Goal: Task Accomplishment & Management: Manage account settings

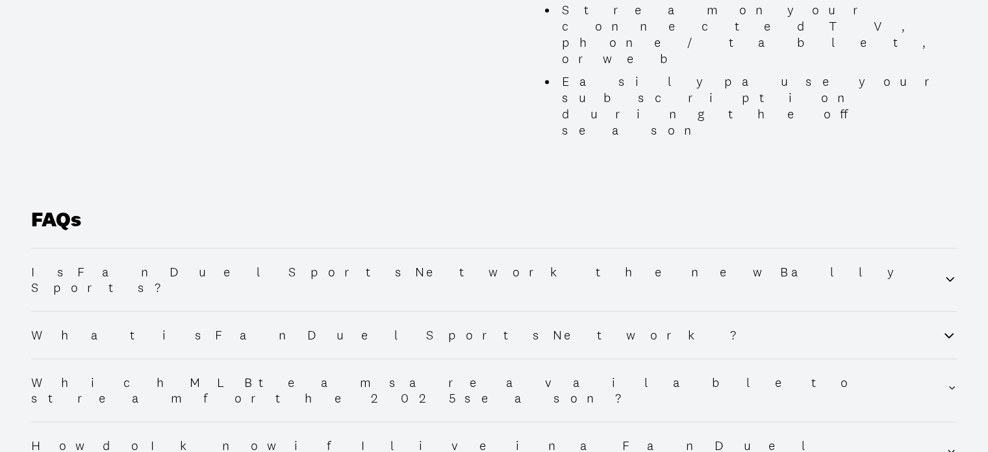
scroll to position [1525, 0]
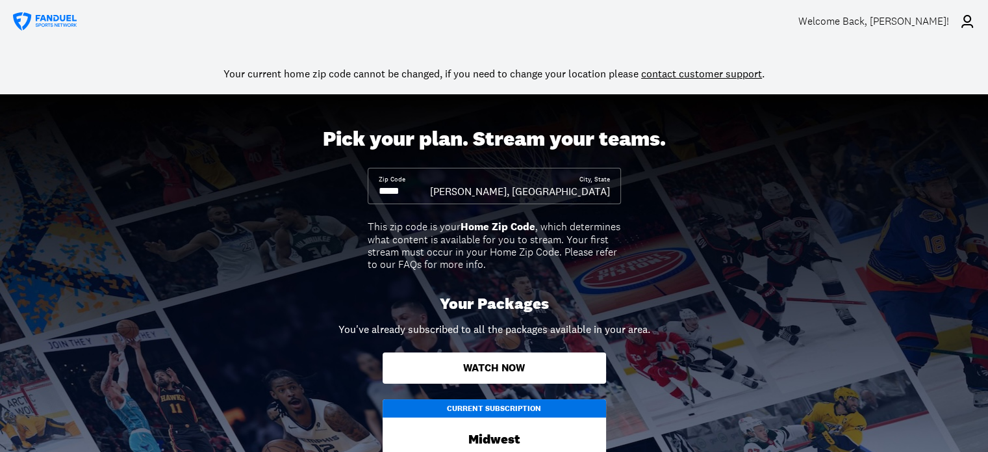
scroll to position [0, 0]
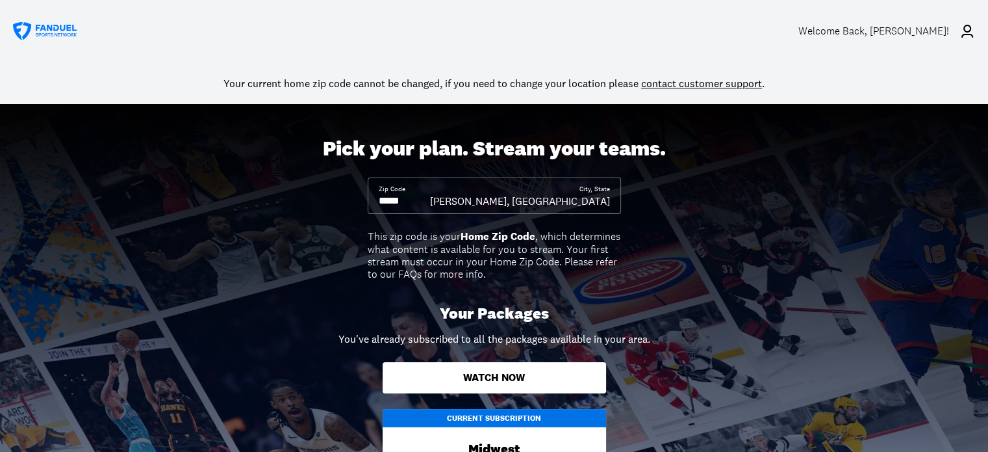
click at [965, 35] on icon at bounding box center [968, 31] width 16 height 16
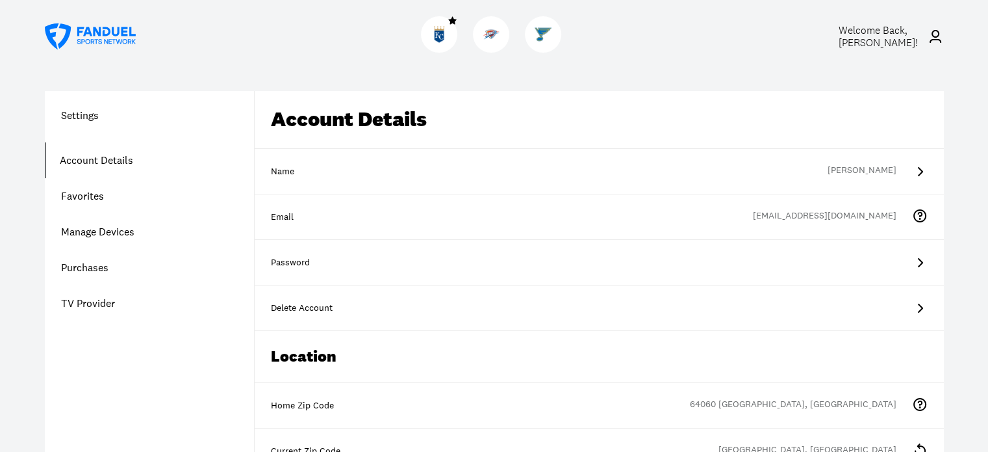
click at [426, 184] on div "Name Ron Summers" at bounding box center [599, 171] width 689 height 45
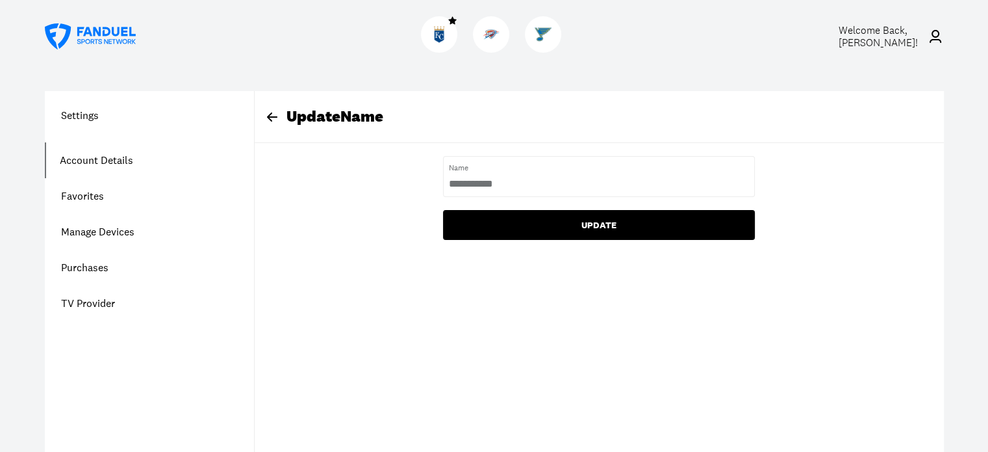
click at [587, 220] on button "UPDATE" at bounding box center [599, 225] width 312 height 30
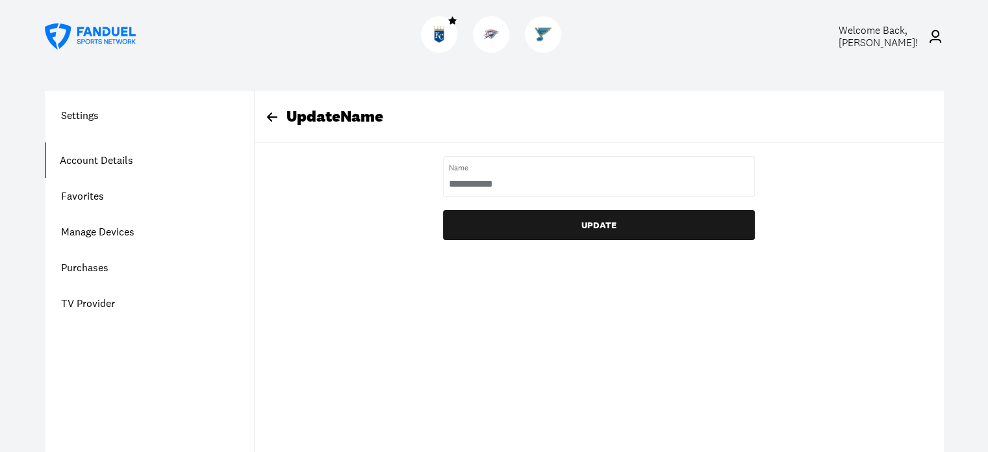
click at [537, 265] on div "Update Name Name UPDATE" at bounding box center [599, 318] width 690 height 455
click at [96, 112] on h1 "Settings" at bounding box center [149, 115] width 209 height 16
click at [121, 155] on link "Account Details" at bounding box center [149, 160] width 209 height 36
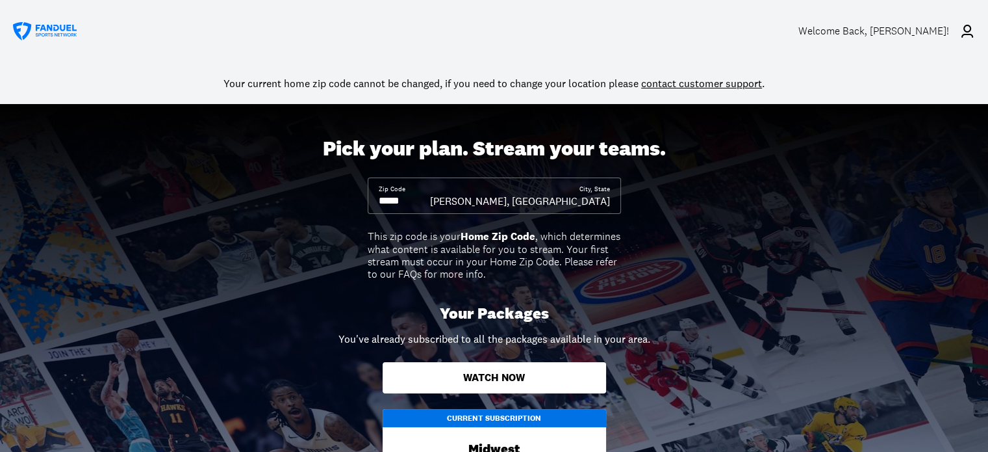
click at [430, 188] on div "Zip Code" at bounding box center [404, 196] width 51 height 23
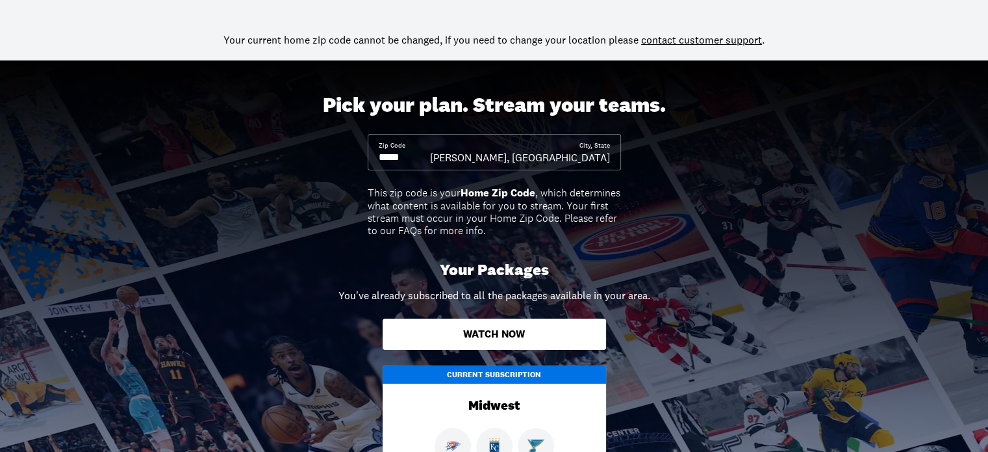
scroll to position [130, 0]
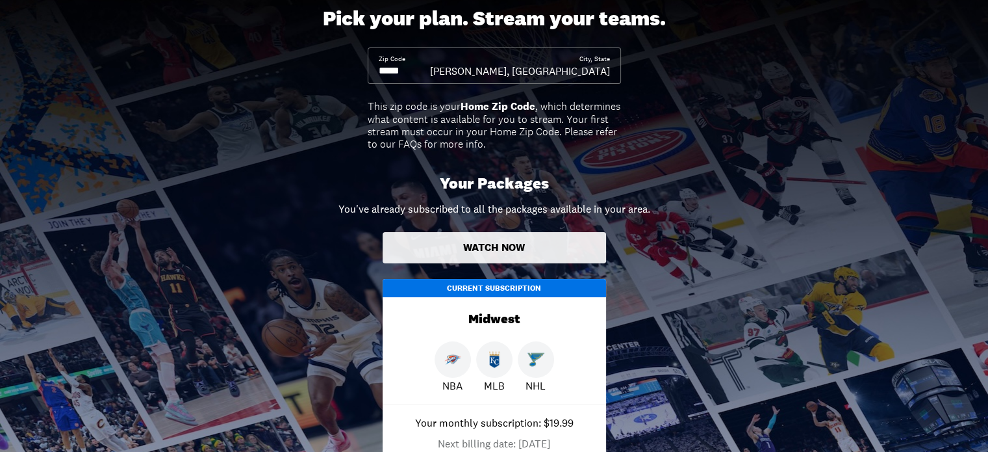
click at [513, 244] on button "Watch Now" at bounding box center [495, 247] width 224 height 31
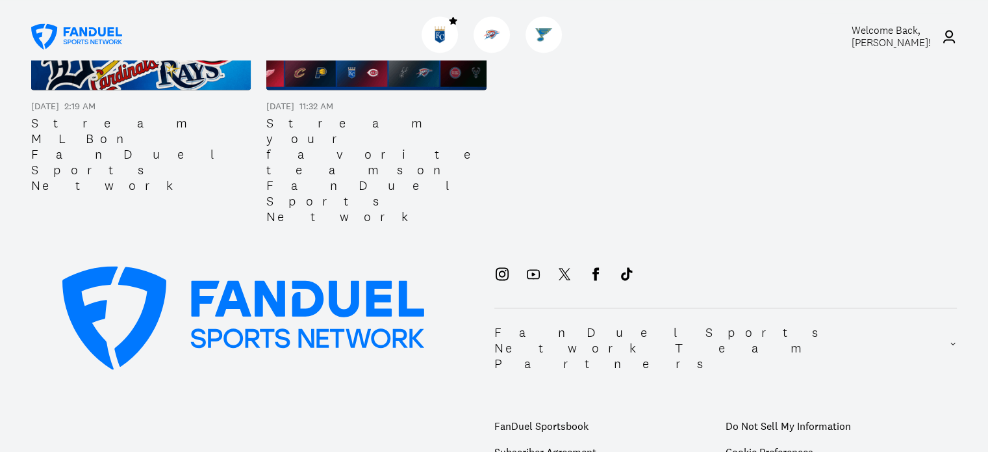
scroll to position [2157, 0]
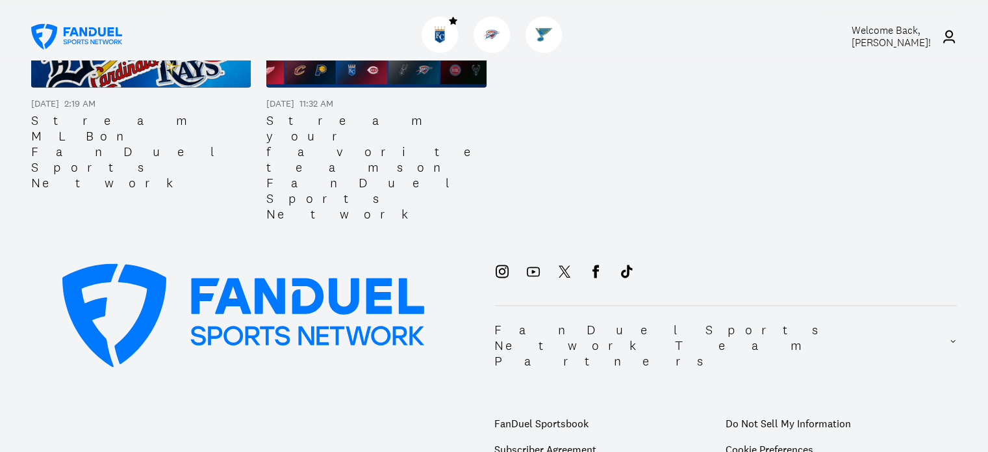
click at [897, 36] on span "Welcome Back, Ron Summers !" at bounding box center [891, 36] width 79 height 26
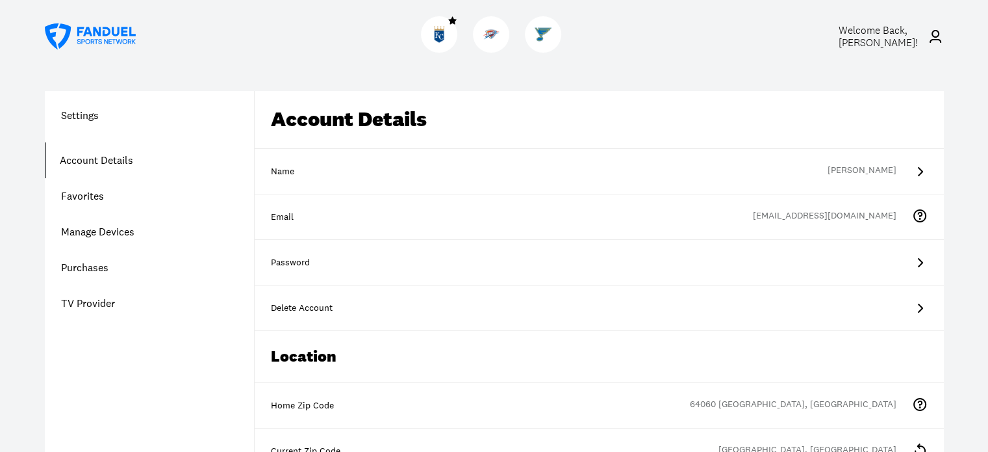
click at [355, 271] on div "Password" at bounding box center [599, 262] width 689 height 45
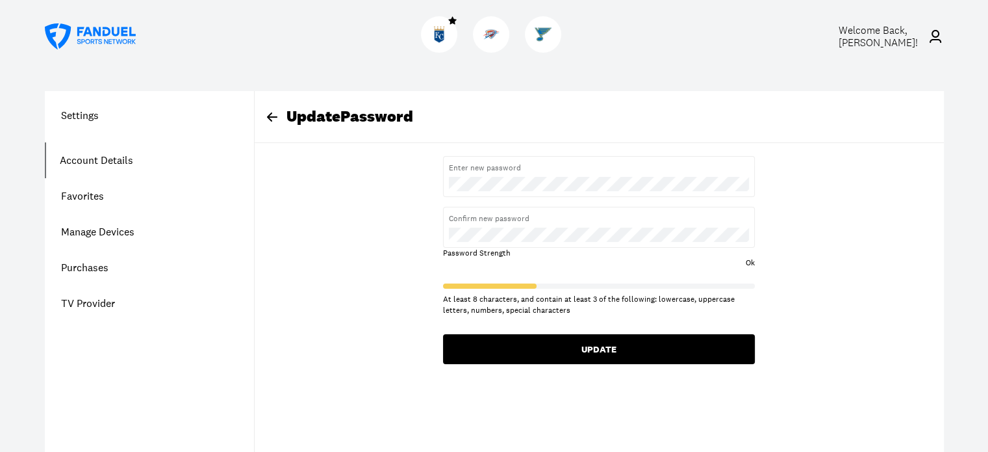
click at [582, 339] on button "UPDATE" at bounding box center [599, 349] width 312 height 30
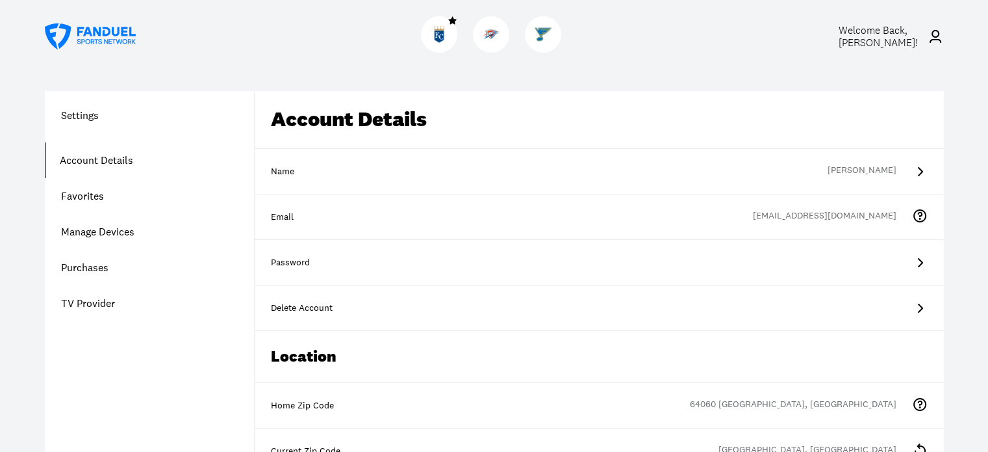
click at [94, 116] on h1 "Settings" at bounding box center [149, 115] width 209 height 16
click at [91, 163] on link "Account Details" at bounding box center [149, 160] width 209 height 36
click at [78, 162] on link "Account Details" at bounding box center [149, 160] width 209 height 36
click at [92, 262] on link "Purchases" at bounding box center [149, 268] width 209 height 36
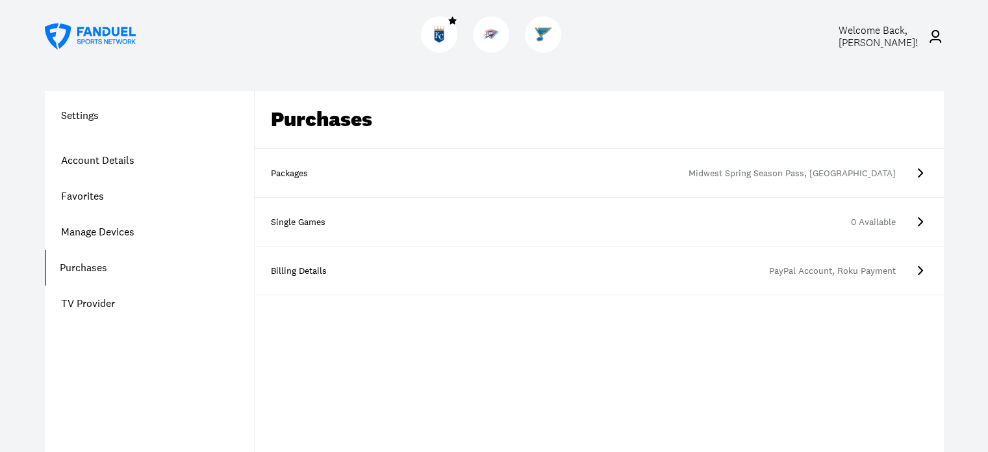
click at [306, 270] on div "Billing Details" at bounding box center [303, 270] width 65 height 13
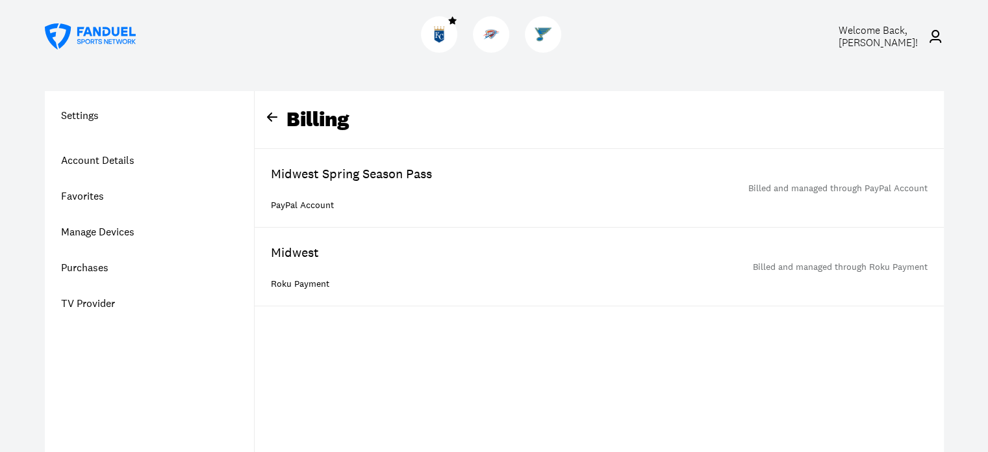
click at [90, 115] on h1 "Settings" at bounding box center [149, 115] width 209 height 16
click at [86, 160] on link "Account Details" at bounding box center [149, 160] width 209 height 36
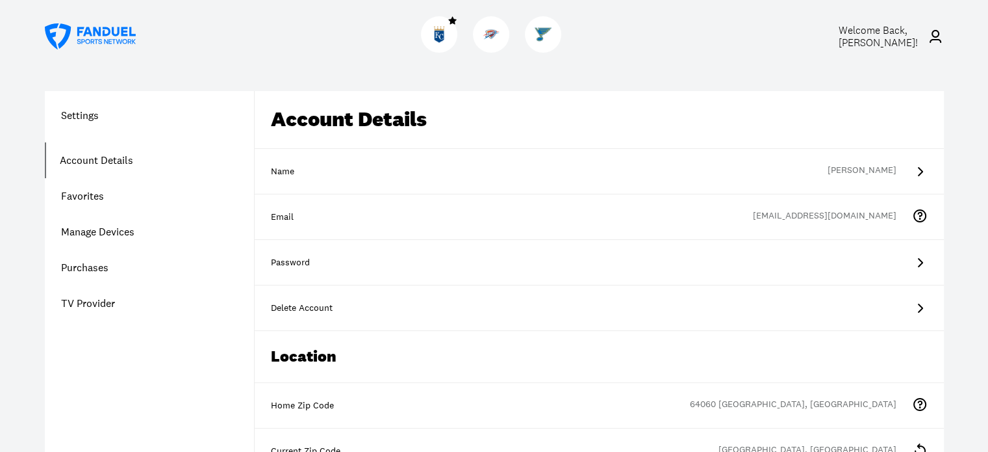
click at [81, 199] on link "Favorites" at bounding box center [149, 196] width 209 height 36
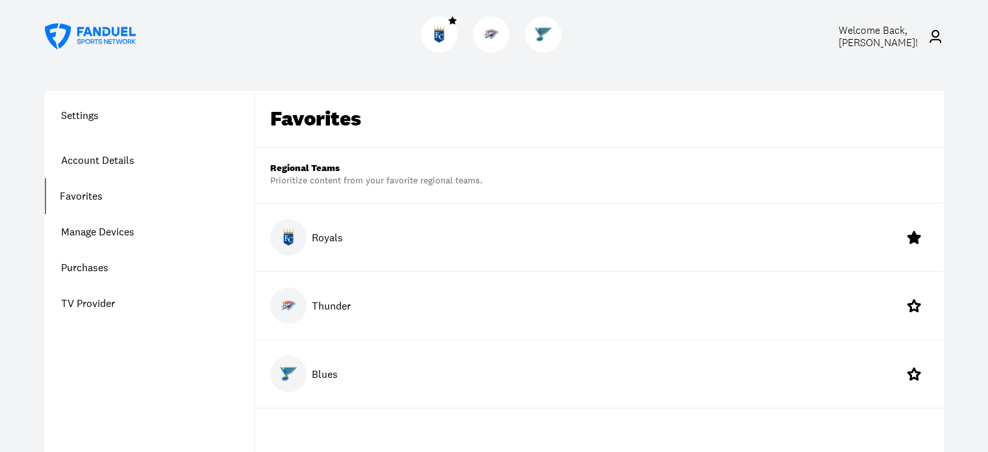
click at [83, 229] on link "Manage Devices" at bounding box center [149, 232] width 209 height 36
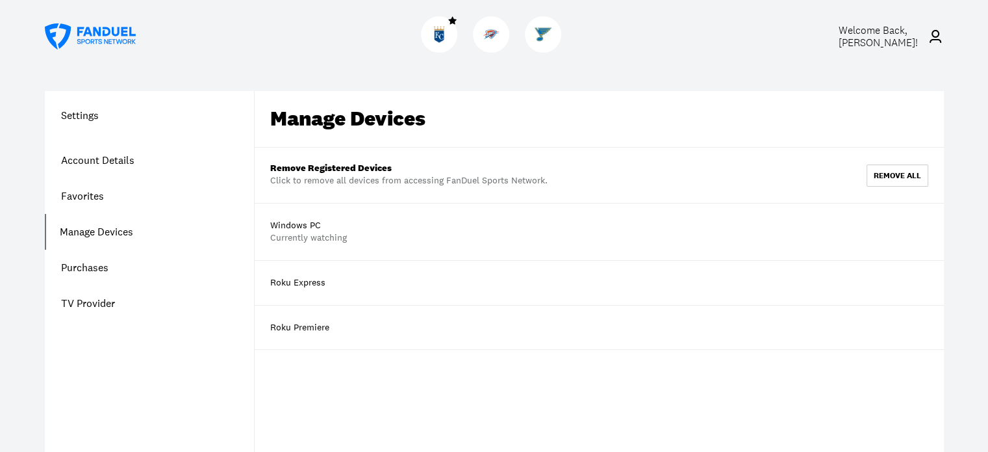
click at [83, 274] on link "Purchases" at bounding box center [149, 268] width 209 height 36
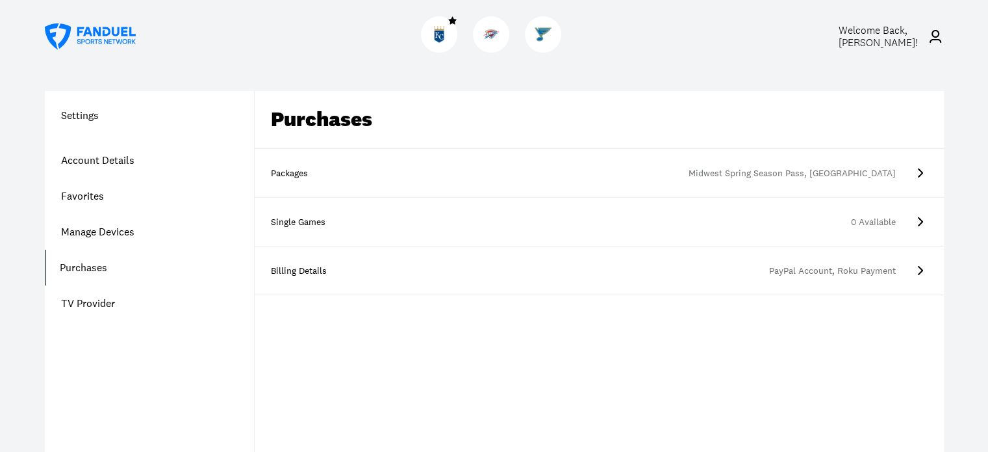
click at [915, 173] on icon at bounding box center [920, 173] width 16 height 16
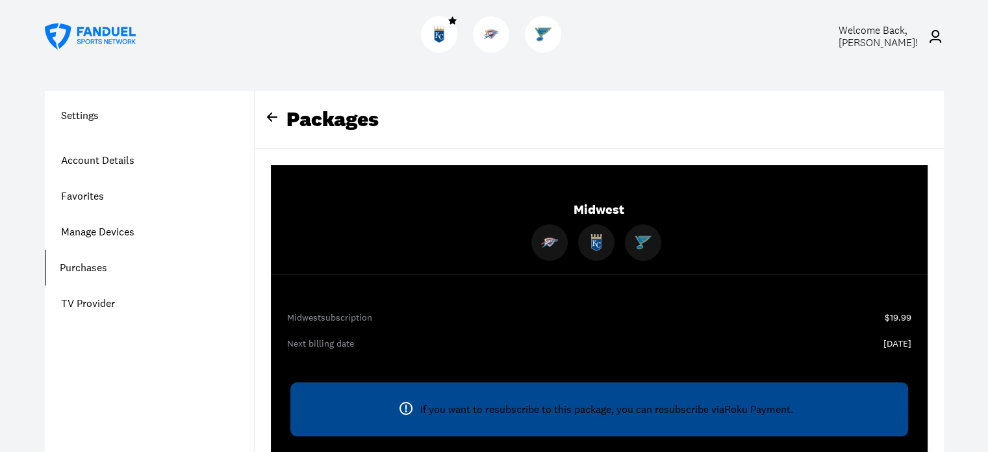
click at [879, 31] on span "Welcome Back, Ron Summers !" at bounding box center [877, 36] width 79 height 26
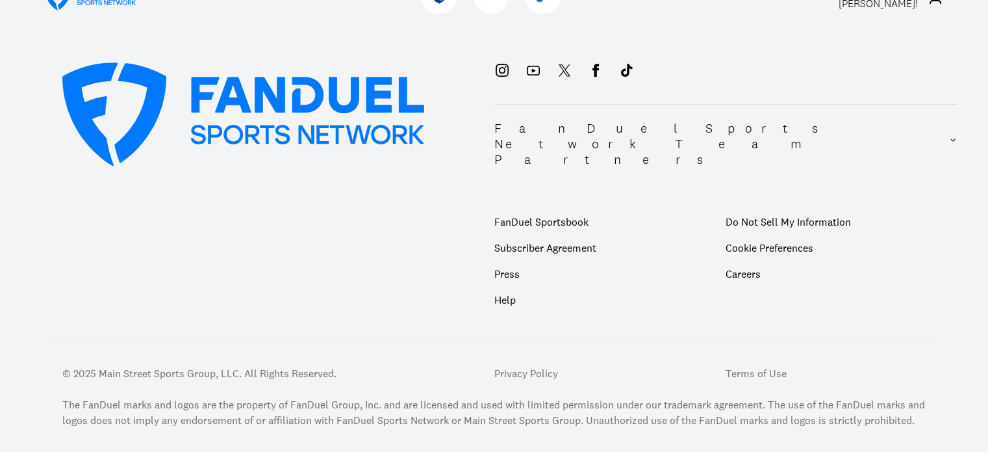
scroll to position [573, 0]
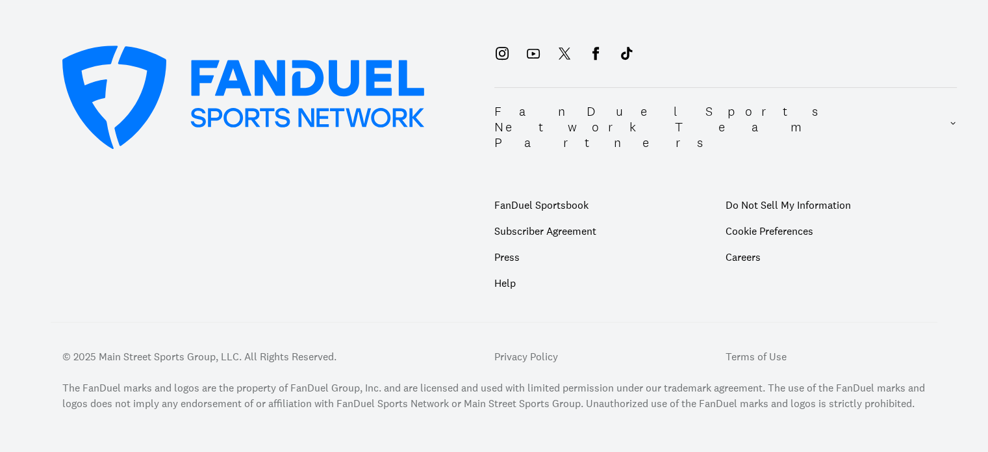
click at [561, 218] on p "Subscriber Agreement" at bounding box center [609, 231] width 231 height 26
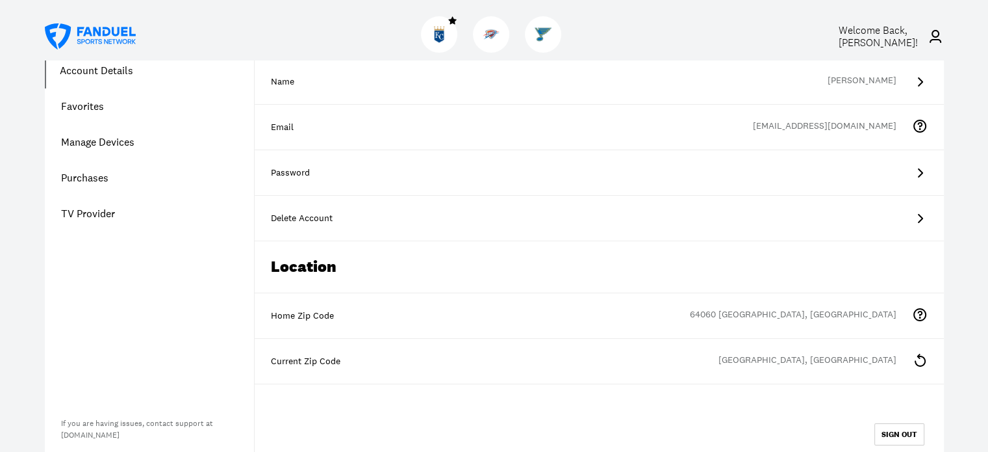
scroll to position [0, 0]
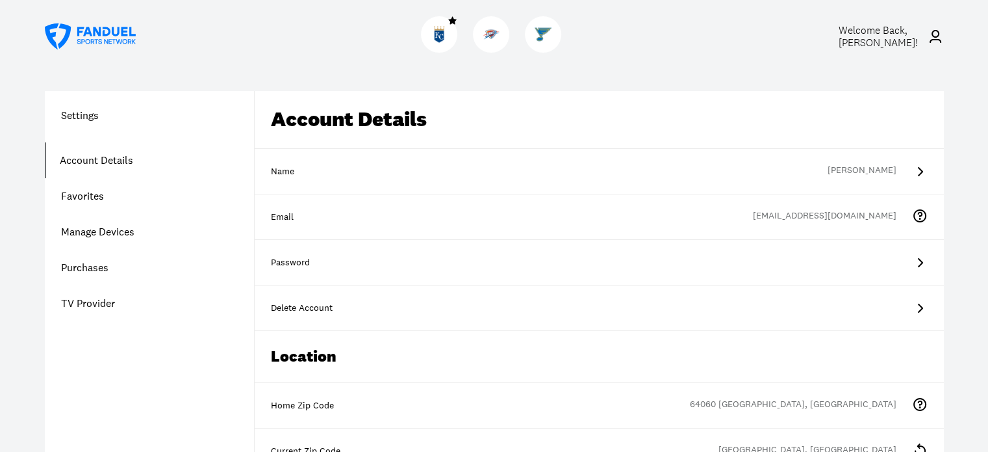
click at [97, 161] on link "Account Details" at bounding box center [149, 160] width 209 height 36
click at [97, 226] on link "Manage Devices" at bounding box center [149, 232] width 209 height 36
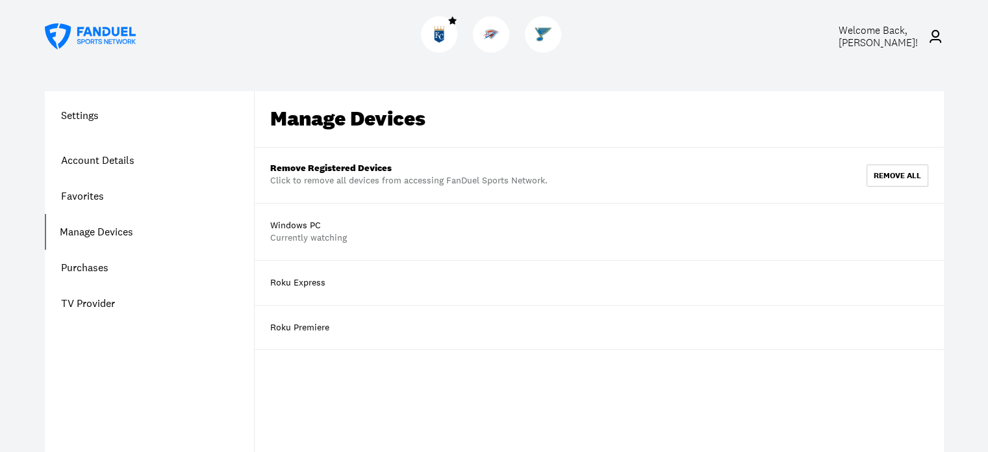
click at [93, 160] on link "Account Details" at bounding box center [149, 160] width 209 height 36
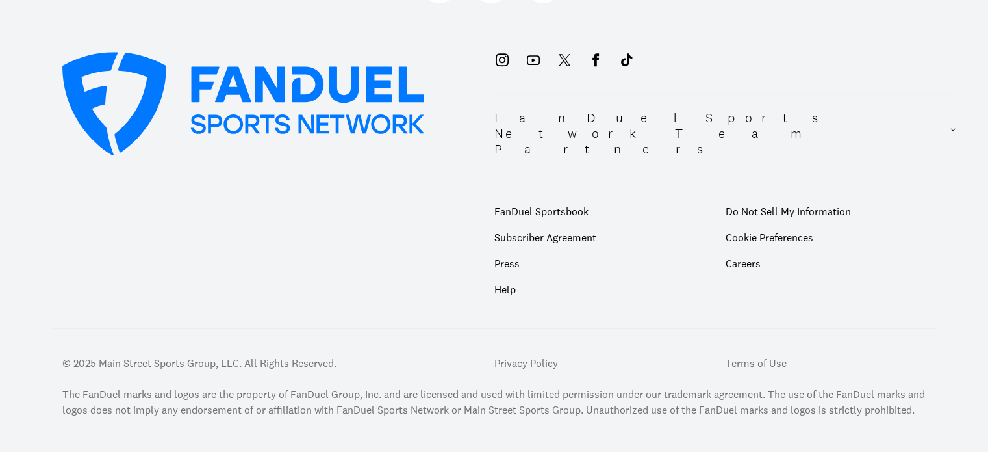
scroll to position [573, 0]
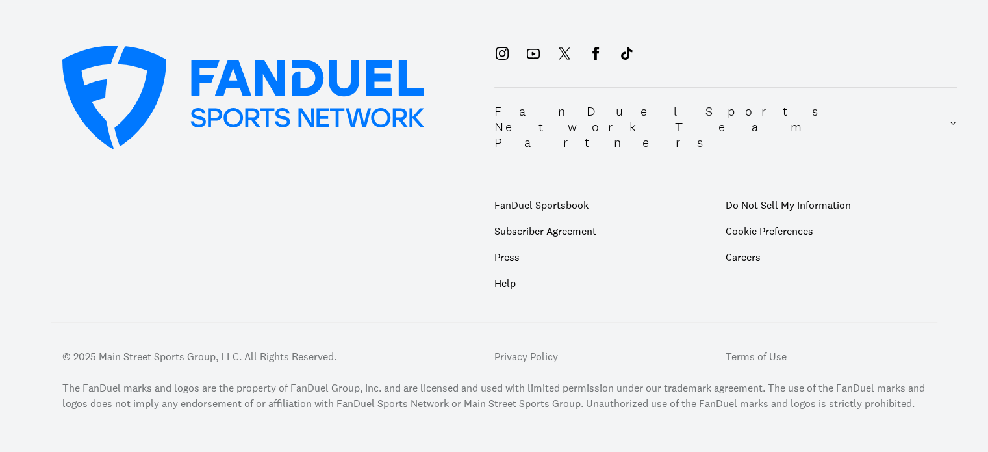
click at [552, 218] on p "Subscriber Agreement" at bounding box center [609, 231] width 231 height 26
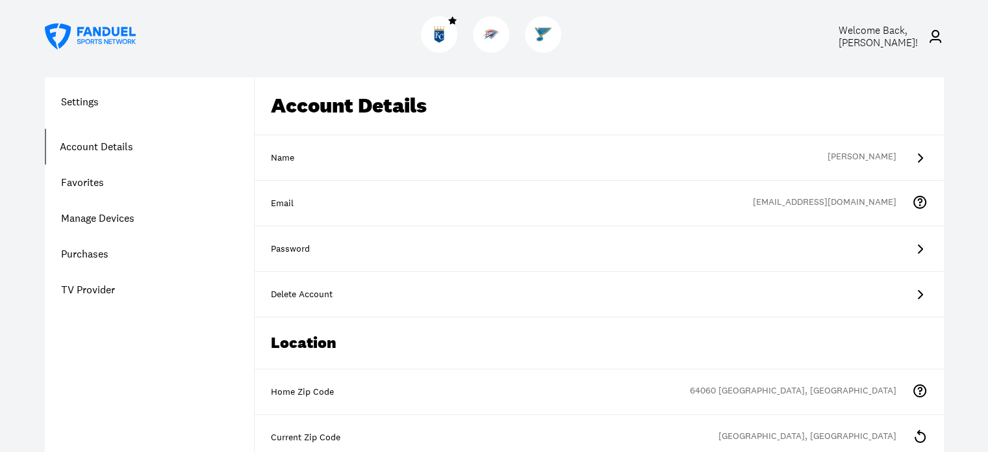
scroll to position [0, 0]
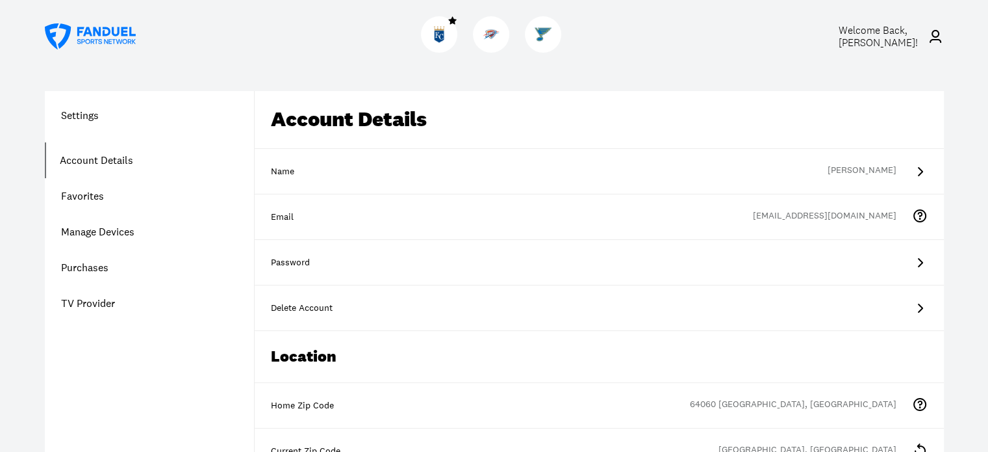
click at [101, 163] on link "Account Details" at bounding box center [149, 160] width 209 height 36
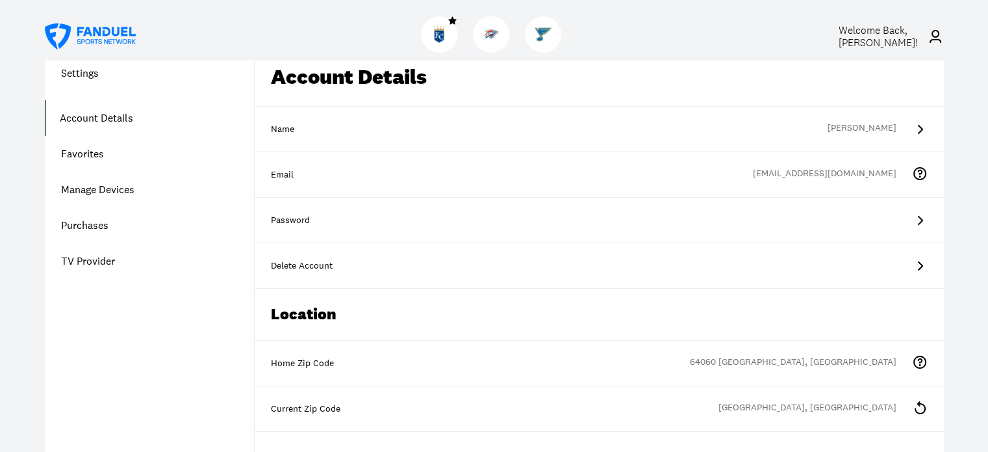
scroll to position [65, 0]
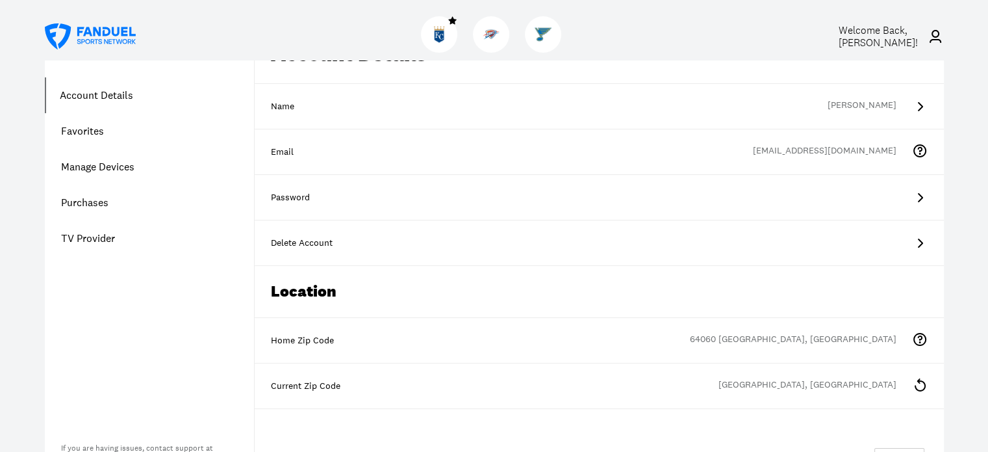
click at [113, 171] on link "Manage Devices" at bounding box center [149, 167] width 209 height 36
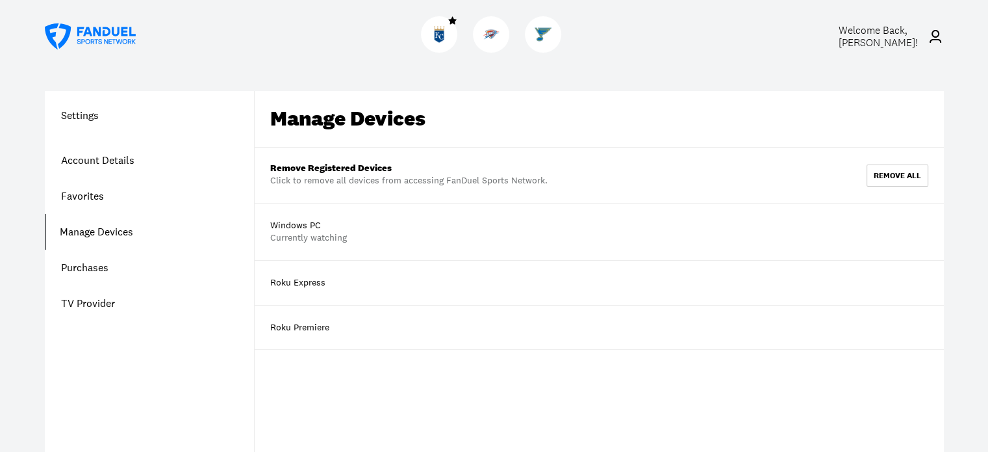
click at [91, 116] on h1 "Settings" at bounding box center [149, 115] width 209 height 16
click at [892, 173] on div "remove all" at bounding box center [897, 176] width 47 height 8
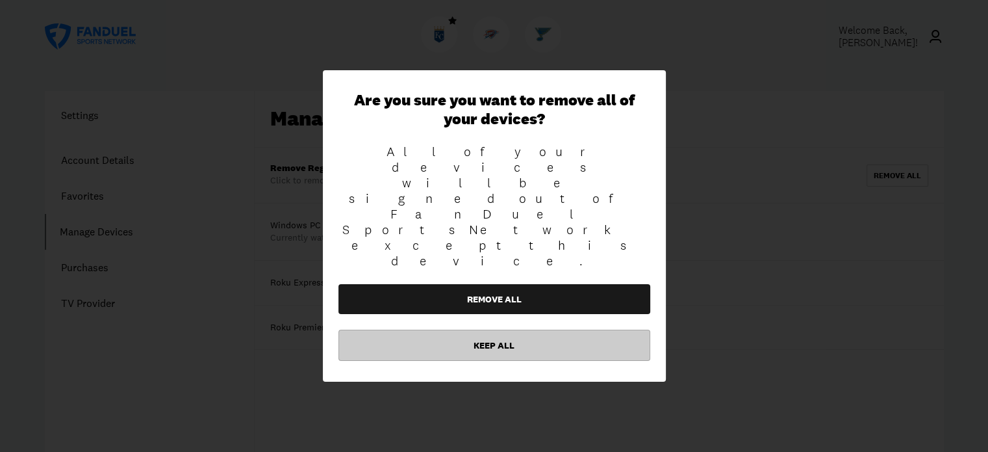
click at [509, 329] on button "Keep All" at bounding box center [495, 344] width 312 height 31
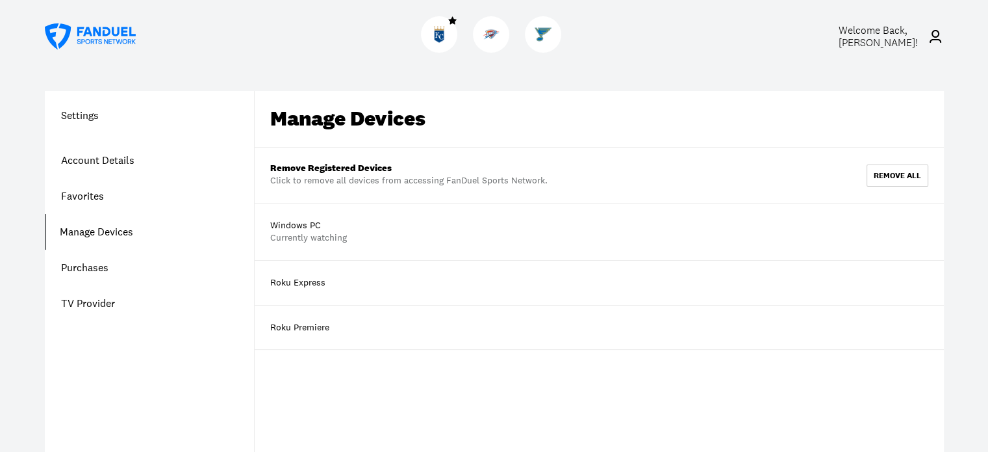
click at [92, 116] on h1 "Settings" at bounding box center [149, 115] width 209 height 16
click at [90, 160] on link "Account Details" at bounding box center [149, 160] width 209 height 36
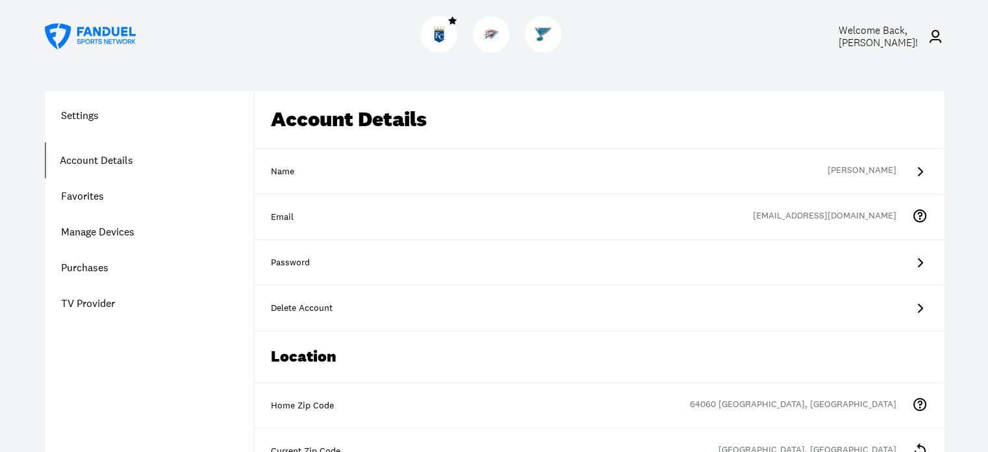
click at [914, 309] on icon at bounding box center [920, 308] width 16 height 16
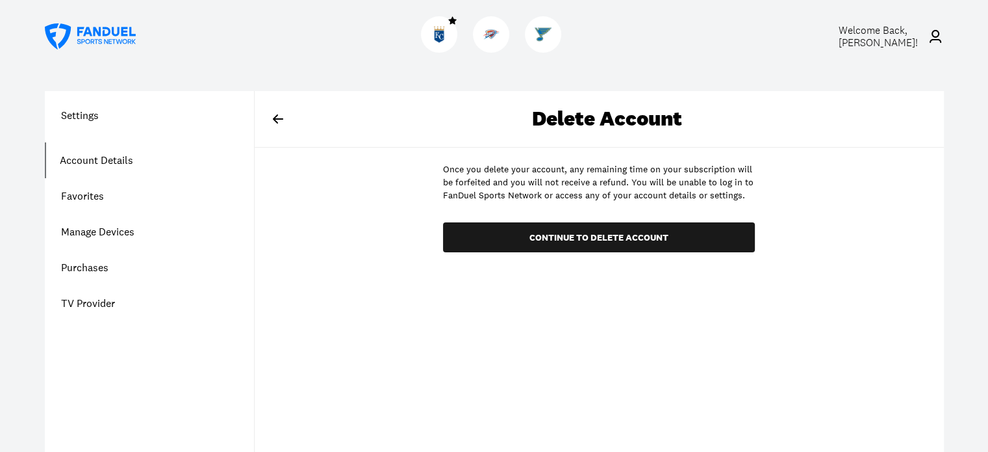
click at [131, 274] on link "Purchases" at bounding box center [149, 268] width 209 height 36
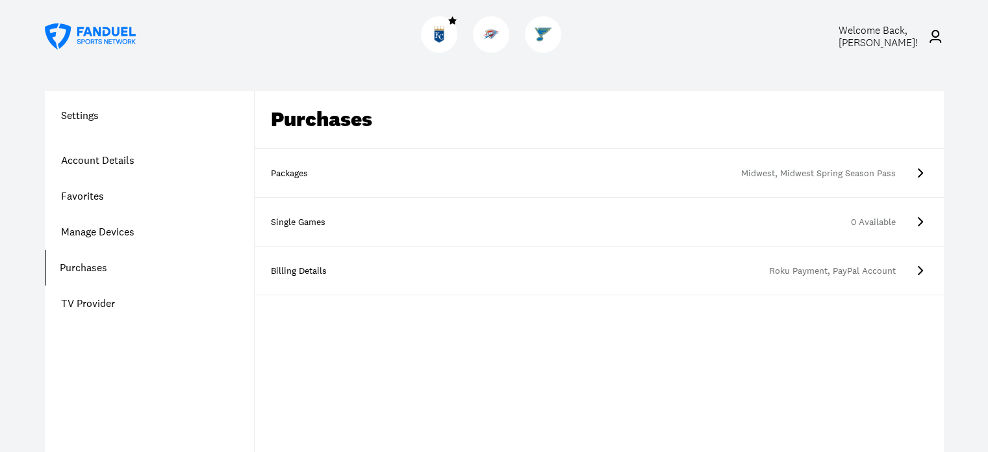
click at [917, 170] on icon at bounding box center [920, 173] width 16 height 16
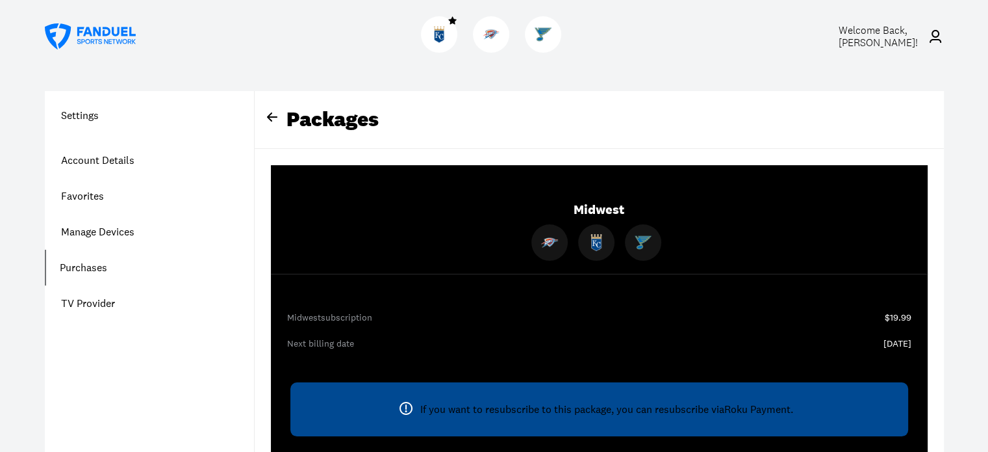
click at [106, 270] on link "Purchases" at bounding box center [149, 268] width 209 height 36
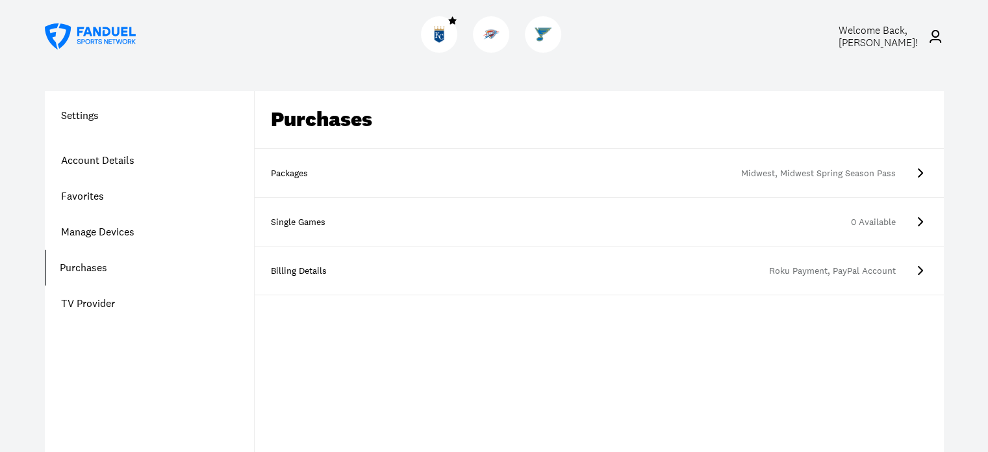
click at [920, 220] on icon at bounding box center [920, 221] width 5 height 9
click at [916, 175] on icon at bounding box center [920, 173] width 16 height 16
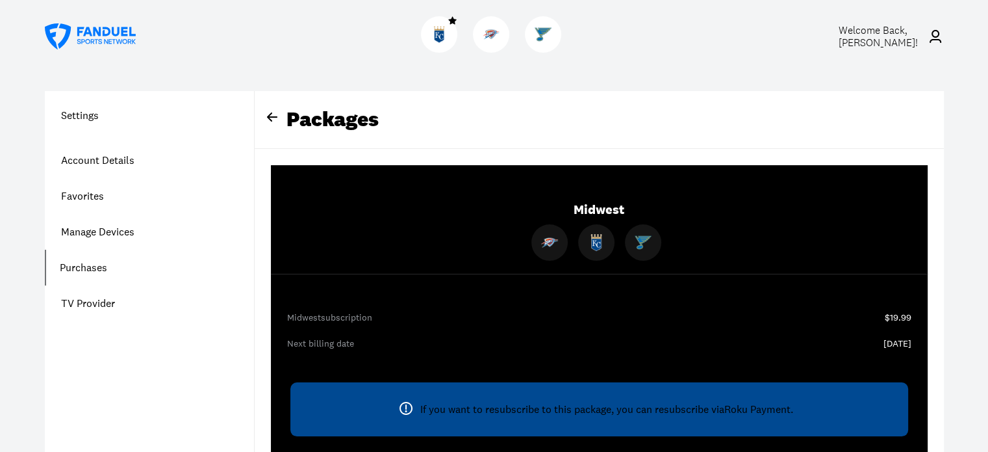
click at [296, 119] on div "Packages" at bounding box center [599, 120] width 689 height 58
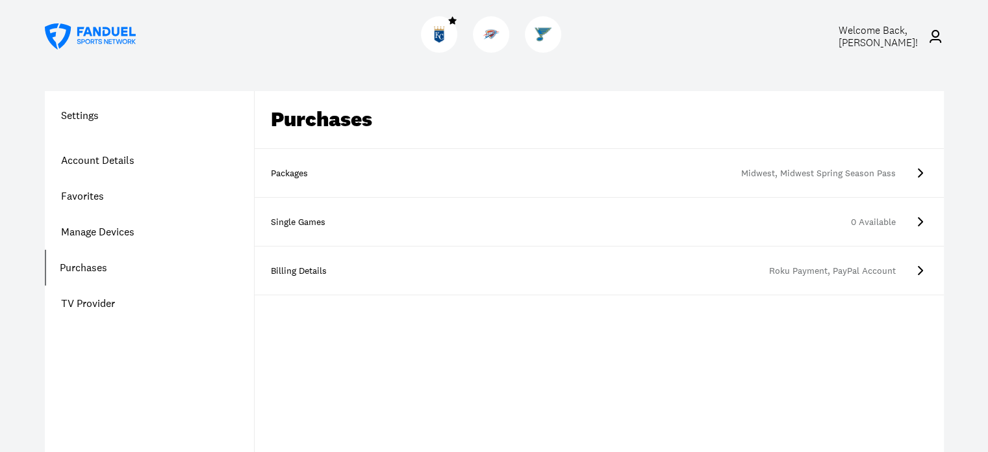
click at [912, 264] on icon at bounding box center [920, 270] width 16 height 16
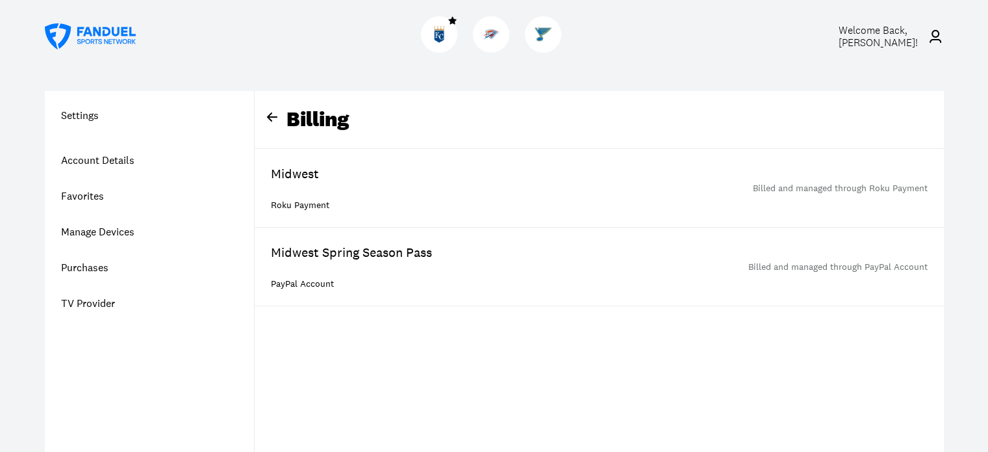
click at [305, 282] on div "PayPal Account" at bounding box center [351, 283] width 161 height 13
click at [318, 250] on div "Midwest Spring Season Pass" at bounding box center [351, 252] width 161 height 18
click at [783, 264] on div "Billed and managed through PayPal Account" at bounding box center [838, 267] width 179 height 13
click at [811, 185] on div "Billed and managed through Roku Payment" at bounding box center [840, 188] width 175 height 13
click at [298, 197] on div "Midwest Roku Payment" at bounding box center [300, 187] width 58 height 47
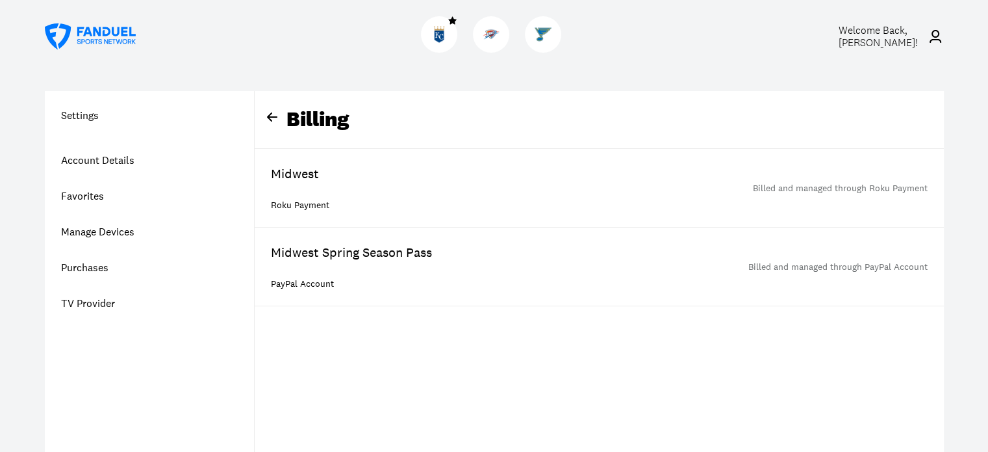
click at [107, 160] on link "Account Details" at bounding box center [149, 160] width 209 height 36
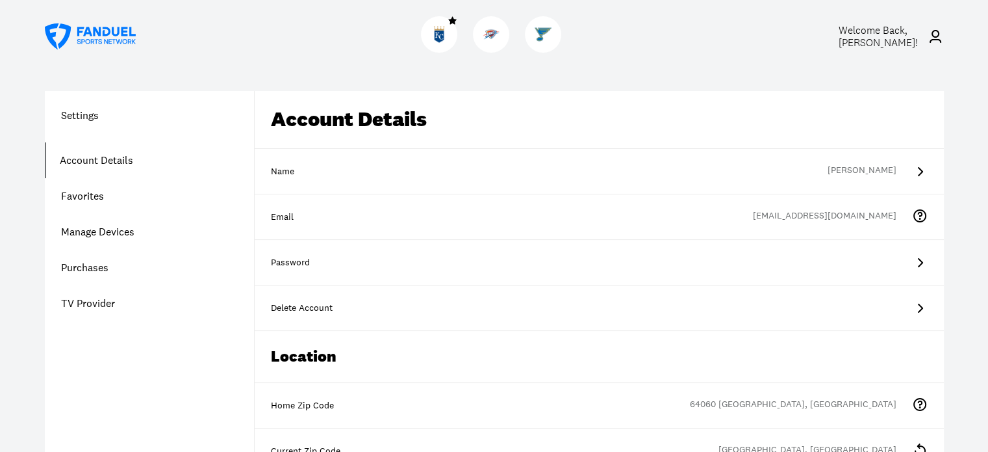
click at [917, 260] on icon at bounding box center [920, 263] width 16 height 16
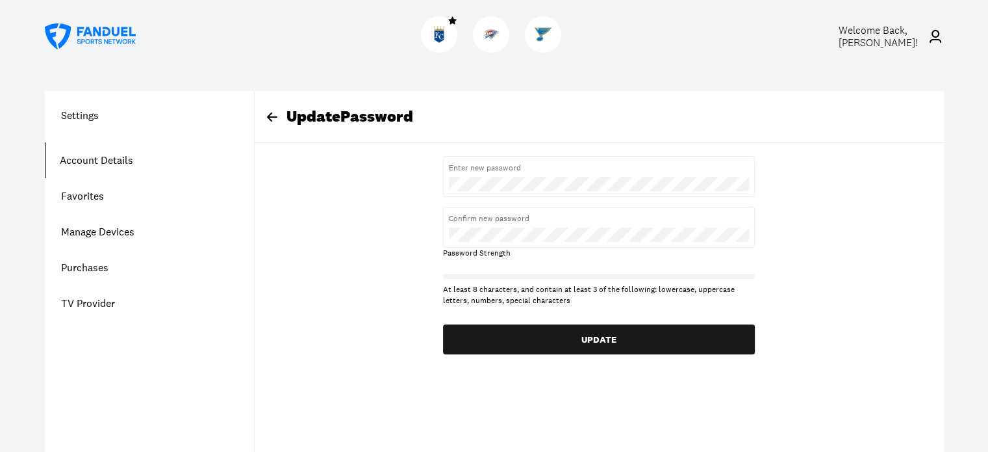
click at [296, 294] on div "Update Password Enter new password Confirm new password Password Strength At le…" at bounding box center [599, 222] width 689 height 263
click at [82, 112] on h1 "Settings" at bounding box center [149, 115] width 209 height 16
click at [93, 164] on link "Account Details" at bounding box center [149, 160] width 209 height 36
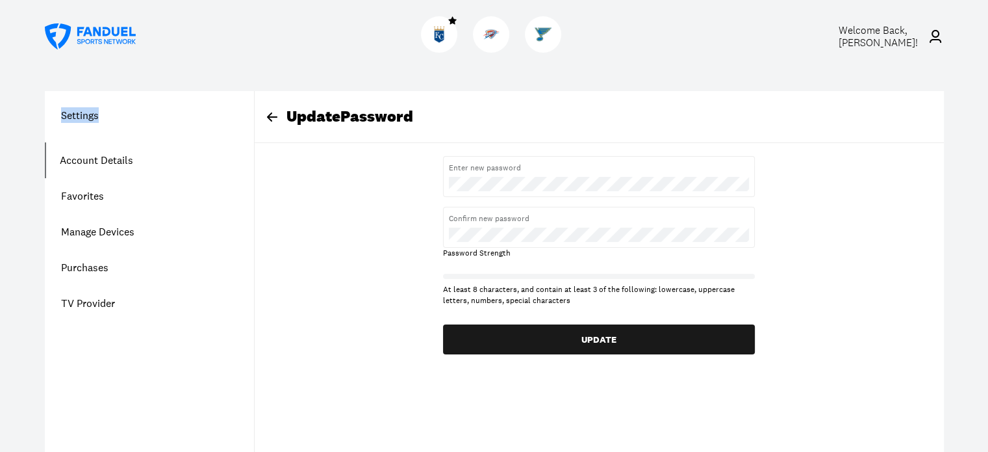
click at [86, 197] on link "Favorites" at bounding box center [149, 196] width 209 height 36
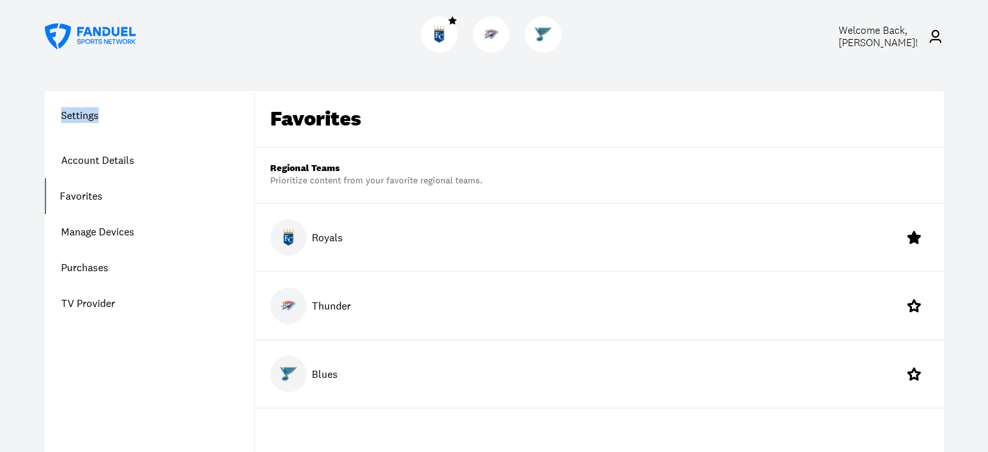
click at [86, 231] on link "Manage Devices" at bounding box center [149, 232] width 209 height 36
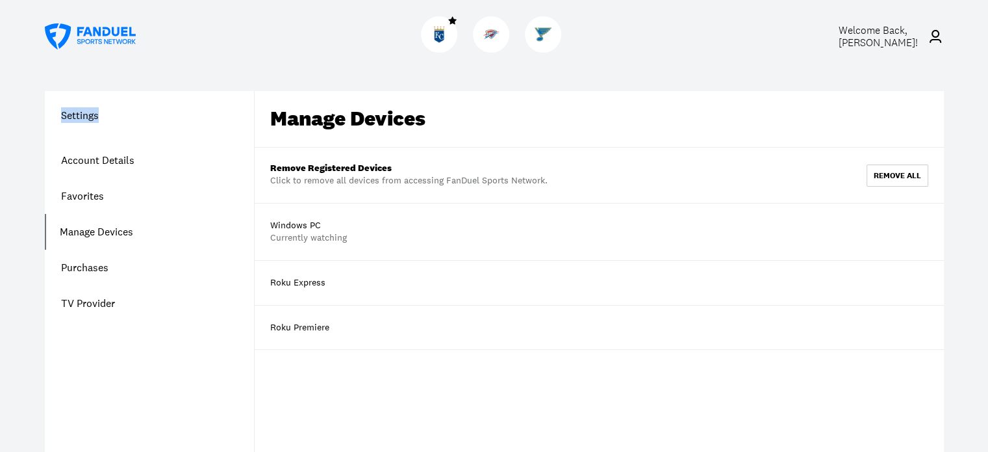
click at [83, 267] on link "Purchases" at bounding box center [149, 268] width 209 height 36
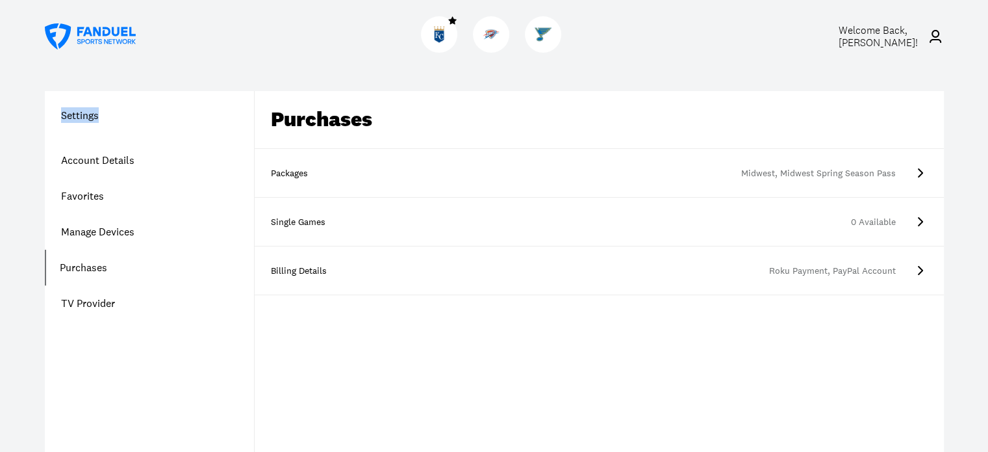
click at [88, 307] on link "TV Provider" at bounding box center [149, 303] width 209 height 36
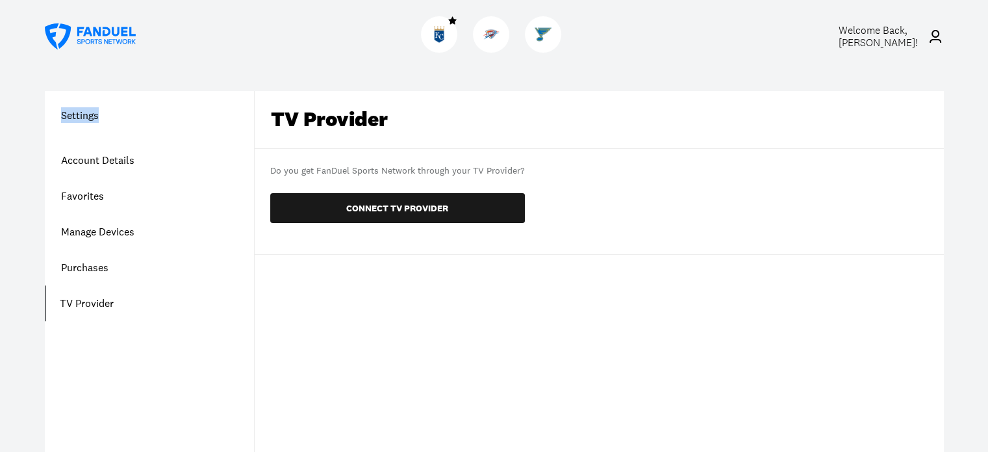
click at [897, 35] on span "Welcome Back, Ron Summers !" at bounding box center [877, 36] width 79 height 26
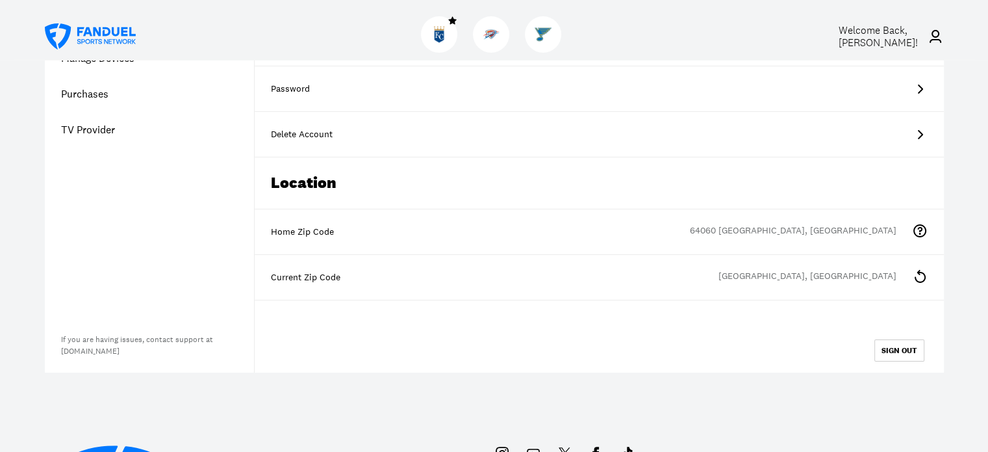
scroll to position [195, 0]
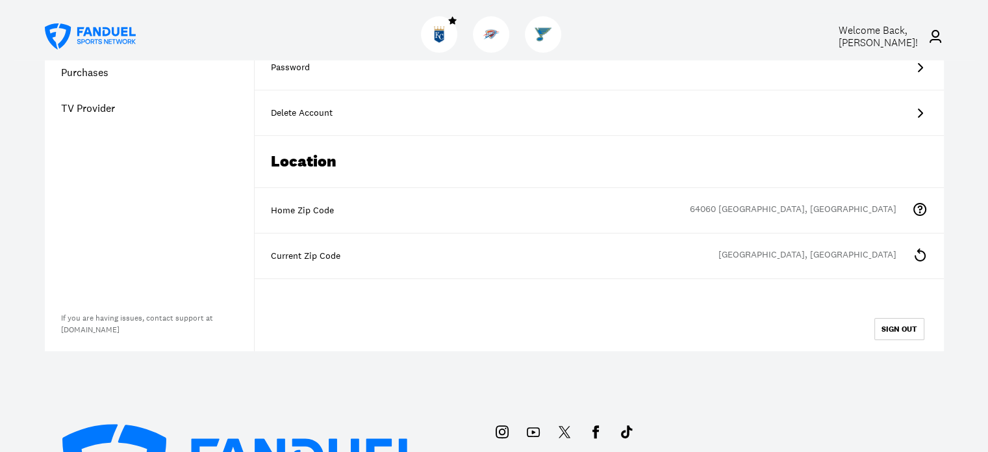
click at [918, 253] on icon at bounding box center [920, 255] width 16 height 16
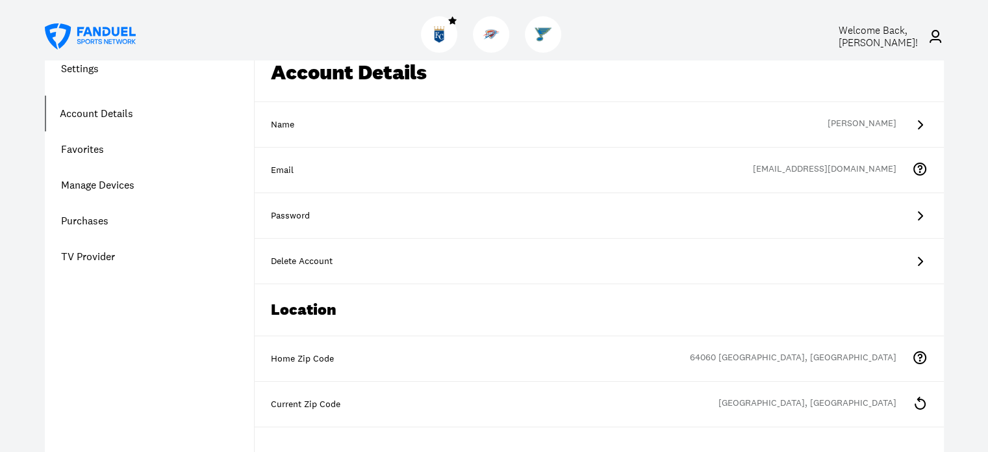
scroll to position [0, 0]
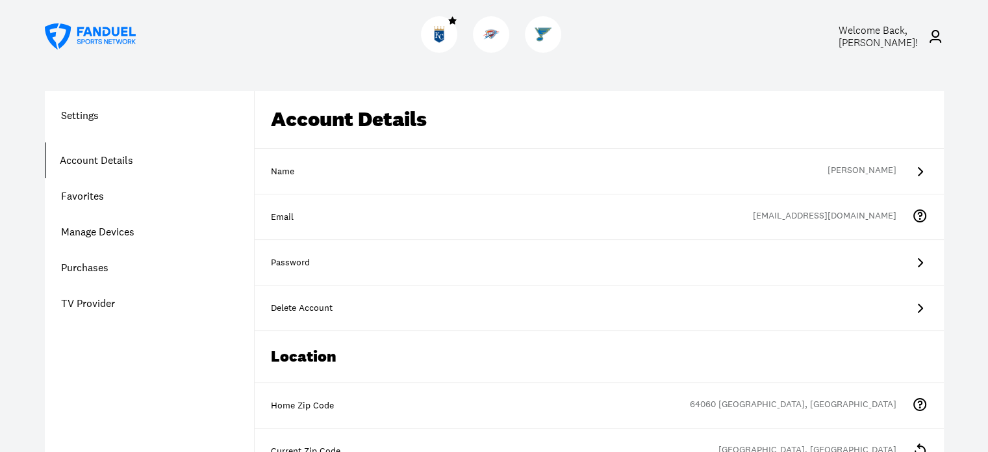
click at [84, 160] on link "Account Details" at bounding box center [149, 160] width 209 height 36
click at [917, 303] on icon at bounding box center [920, 308] width 16 height 16
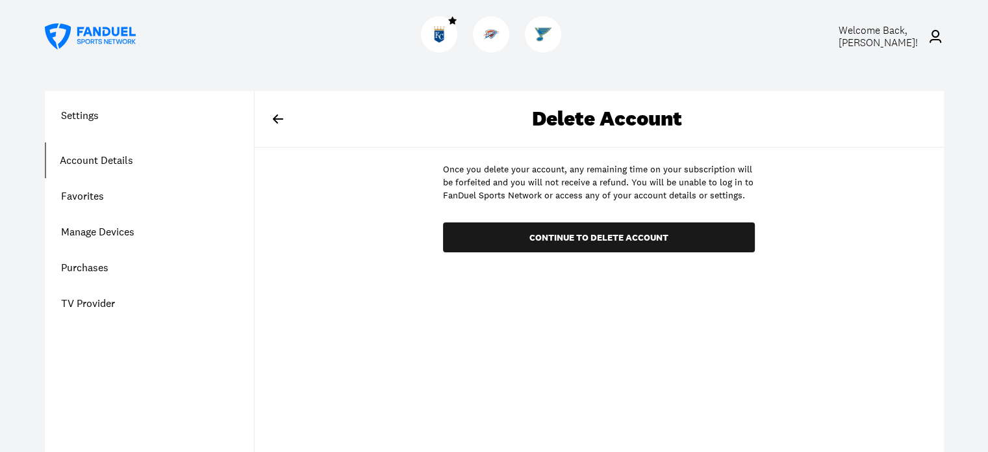
click at [85, 265] on link "Purchases" at bounding box center [149, 268] width 209 height 36
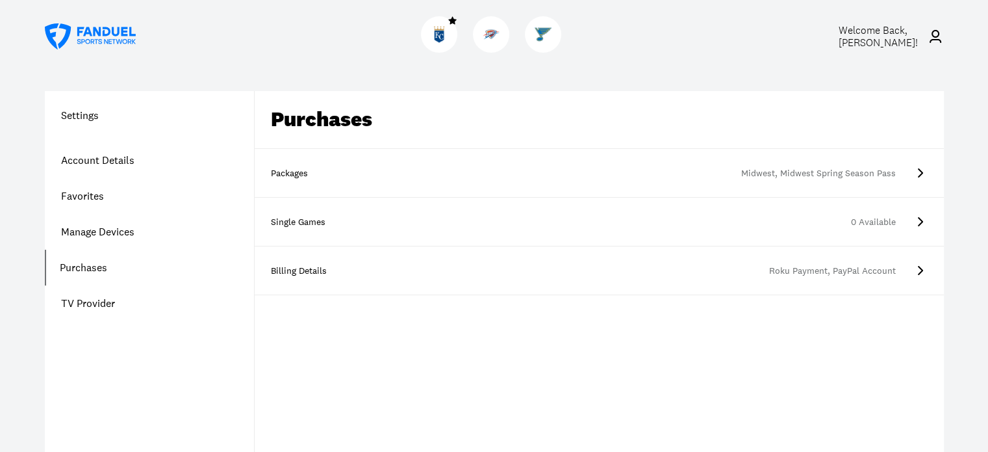
click at [830, 177] on div "Midwest, Midwest Spring Season Pass" at bounding box center [624, 173] width 544 height 13
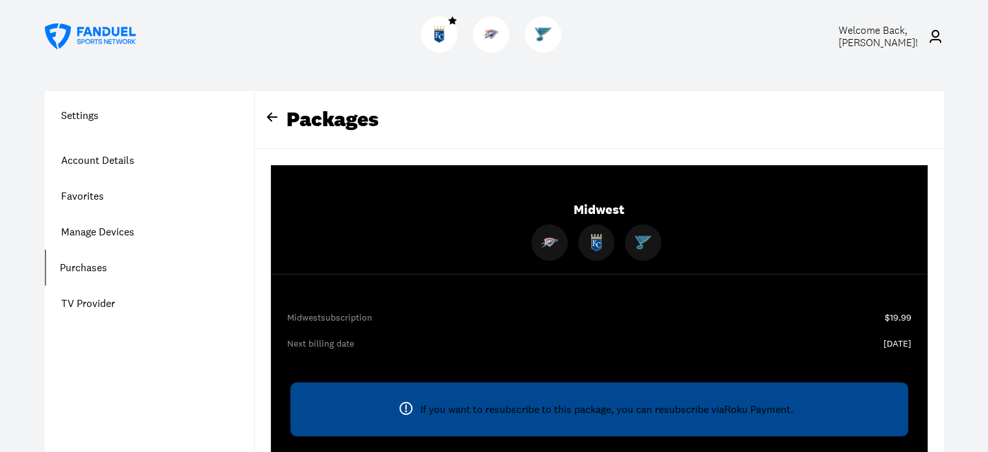
click at [81, 160] on link "Account Details" at bounding box center [149, 160] width 209 height 36
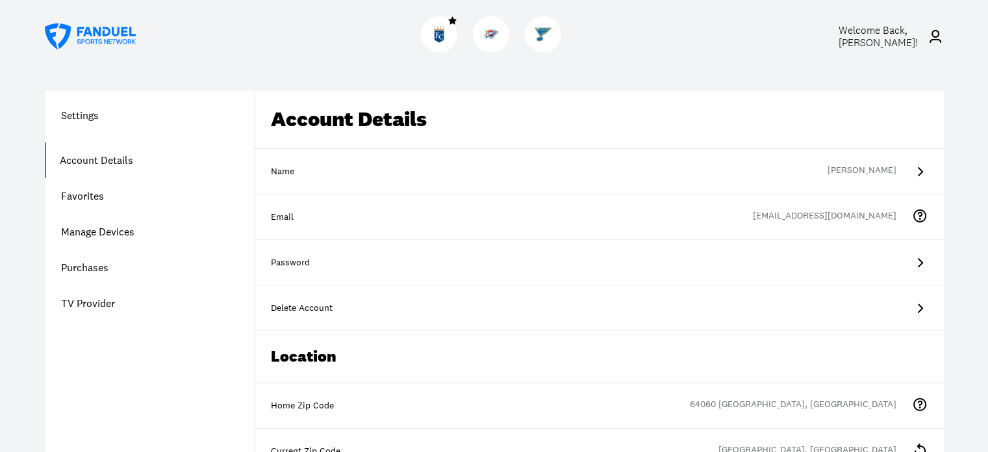
scroll to position [65, 0]
